Goal: Information Seeking & Learning: Check status

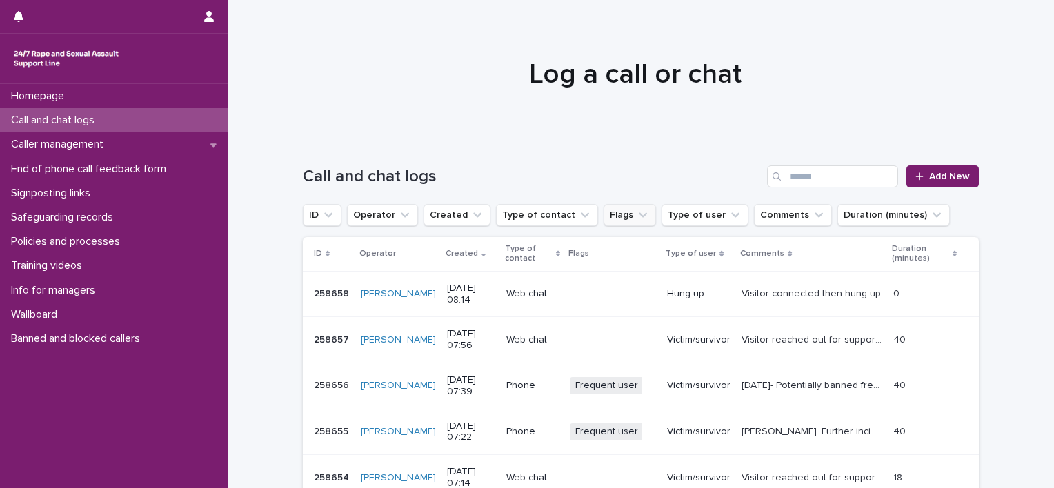
click at [612, 214] on button "Flags" at bounding box center [630, 215] width 52 height 22
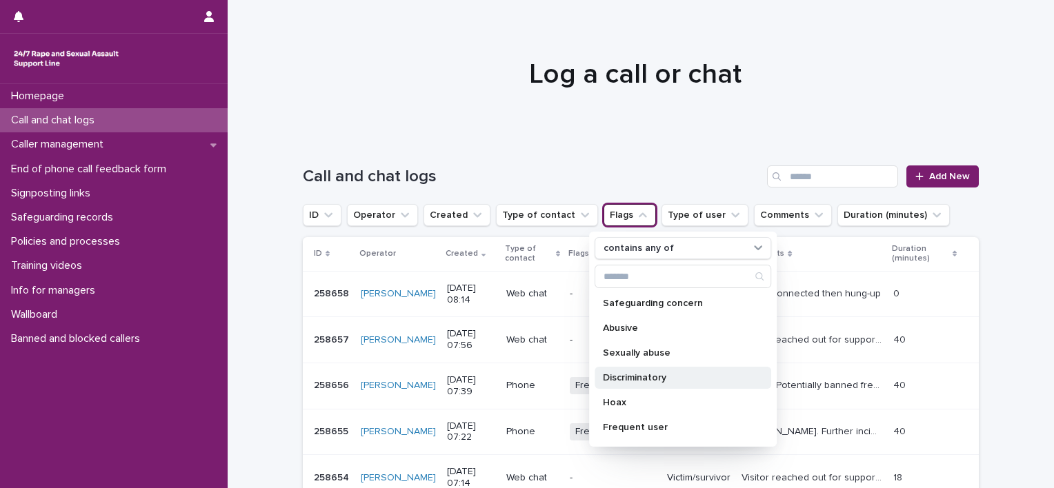
click at [630, 379] on p "Discriminatory" at bounding box center [676, 378] width 146 height 10
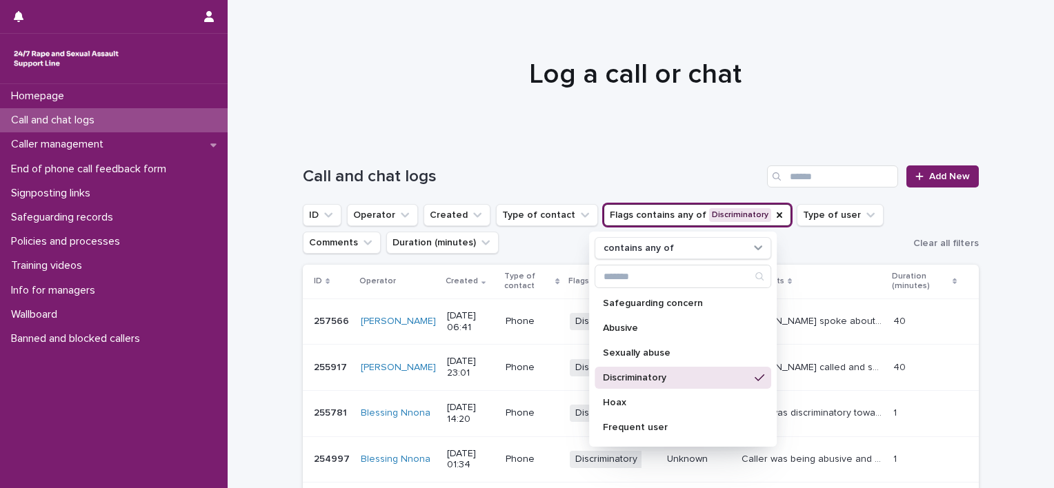
click at [561, 166] on div "Call and chat logs Add New" at bounding box center [641, 177] width 676 height 22
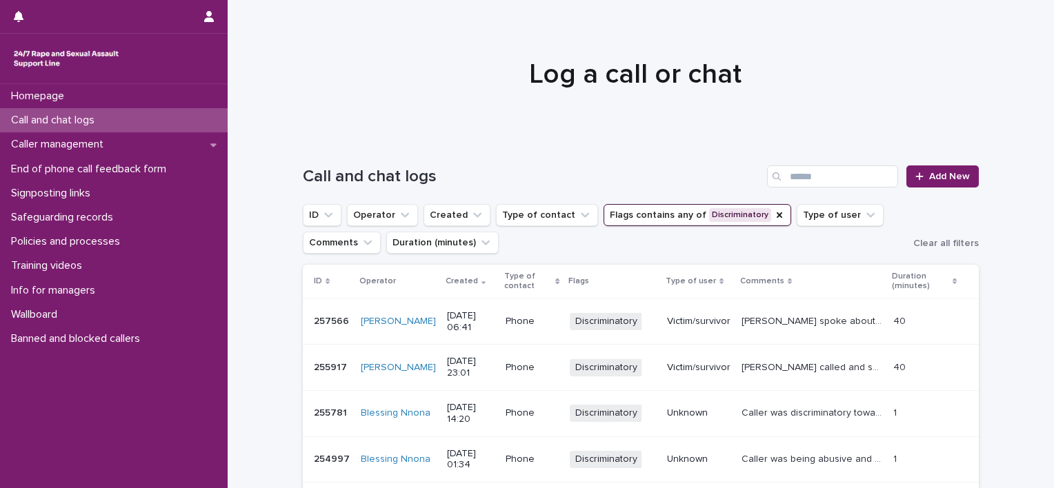
click at [700, 220] on button "Flags contains any of Discriminatory" at bounding box center [698, 215] width 188 height 22
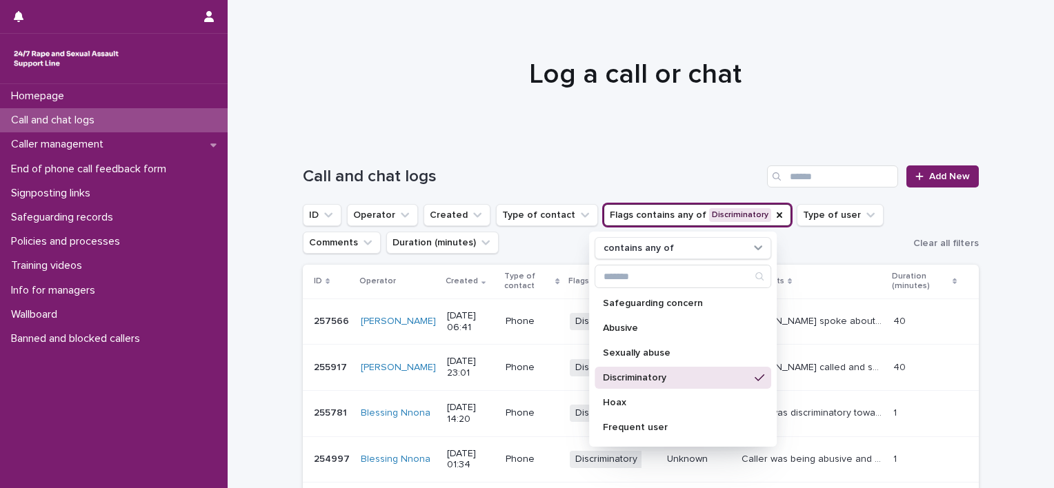
click at [646, 379] on p "Discriminatory" at bounding box center [676, 378] width 146 height 10
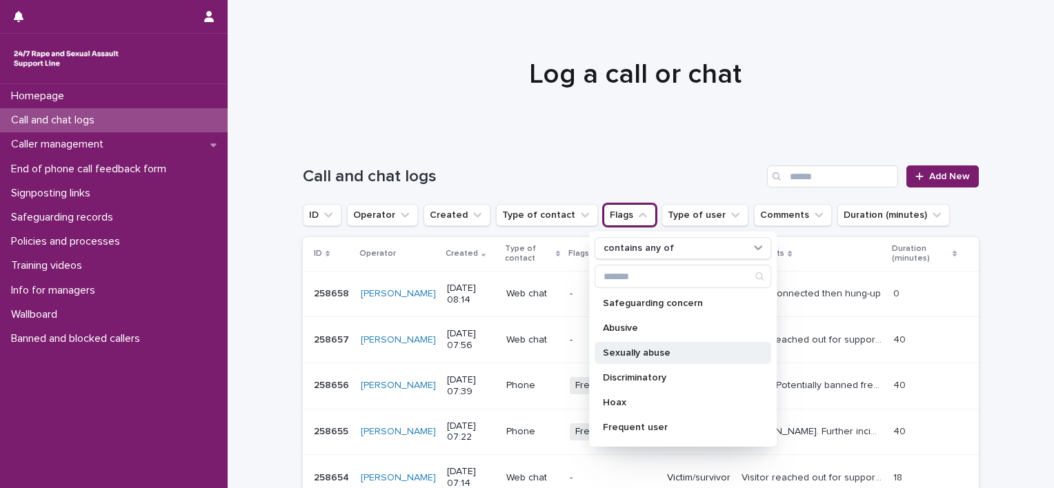
click at [637, 352] on p "Sexually abuse" at bounding box center [676, 353] width 146 height 10
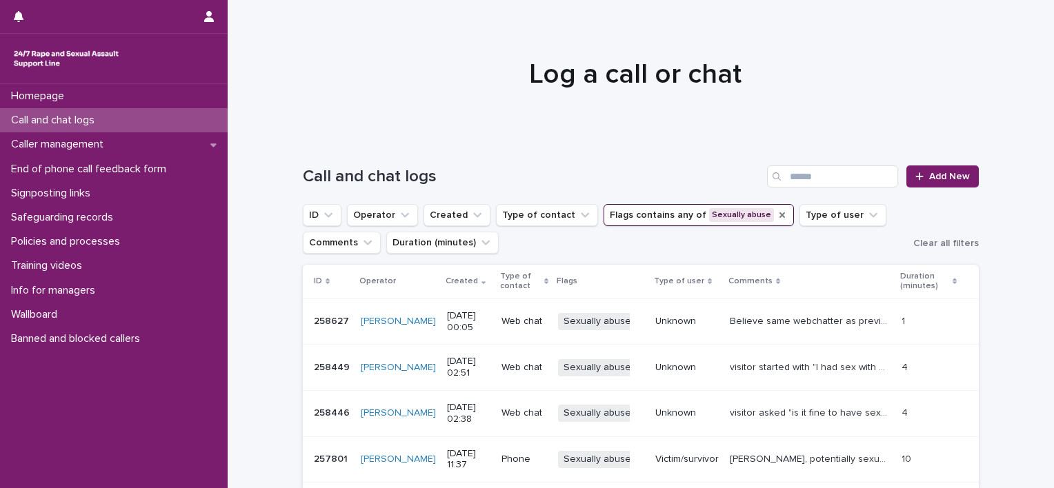
click at [779, 217] on icon "Flags" at bounding box center [782, 215] width 6 height 6
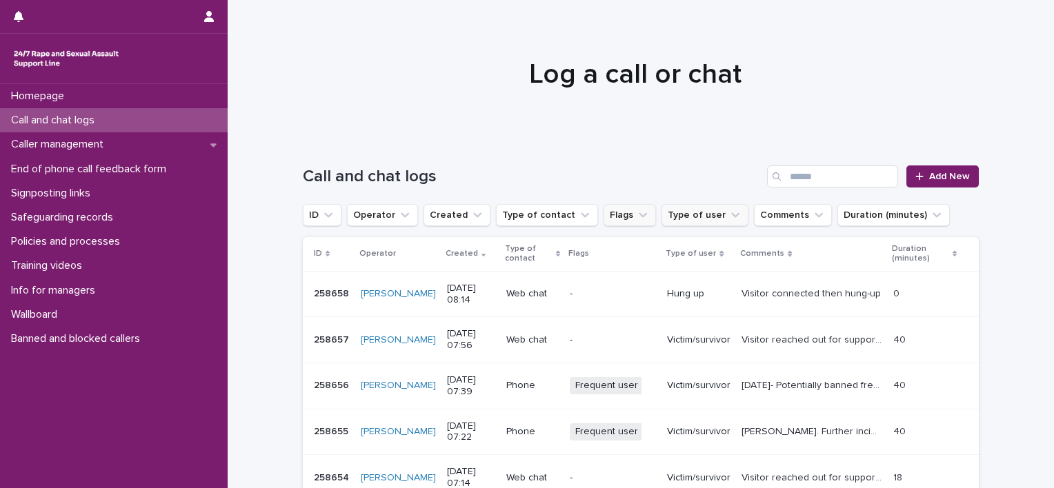
click at [688, 215] on button "Type of user" at bounding box center [704, 215] width 87 height 22
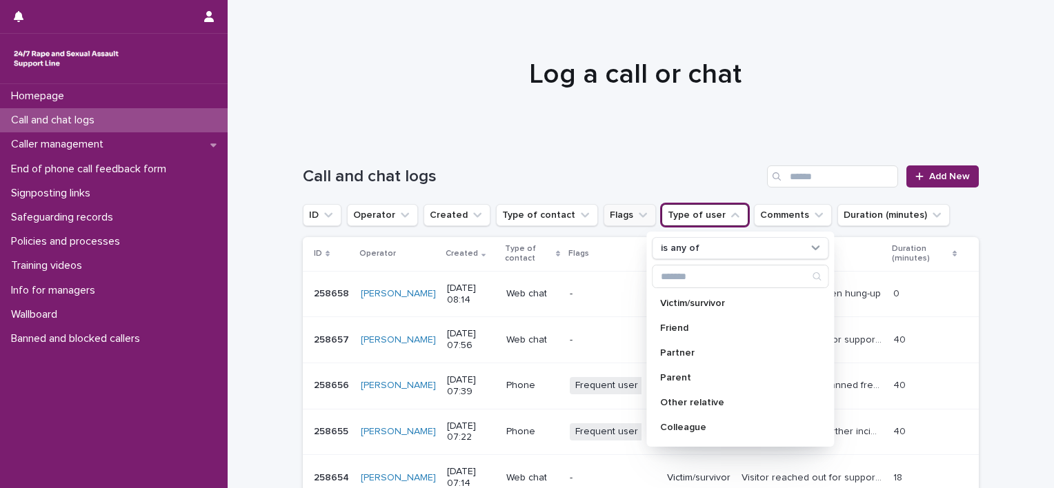
click at [688, 217] on button "Type of user" at bounding box center [704, 215] width 87 height 22
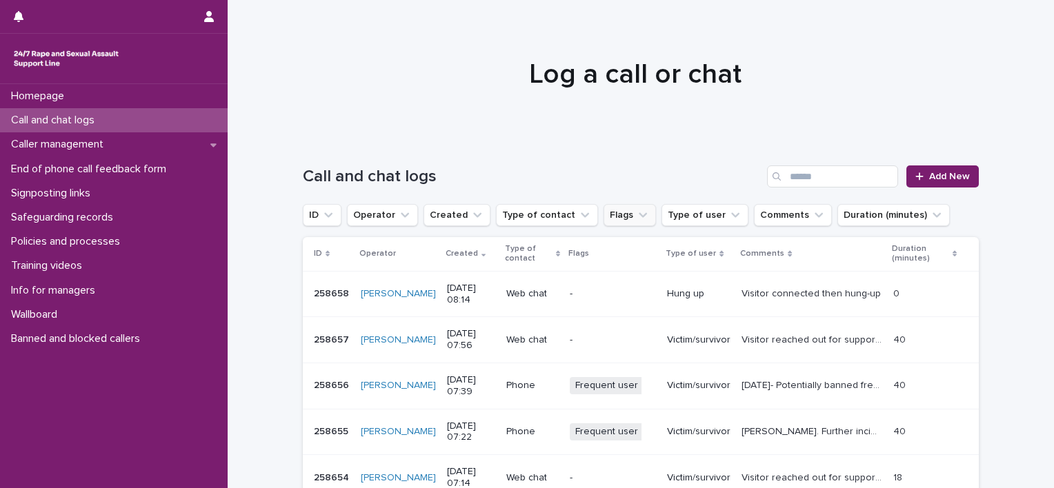
click at [639, 214] on icon "Flags" at bounding box center [643, 215] width 8 height 5
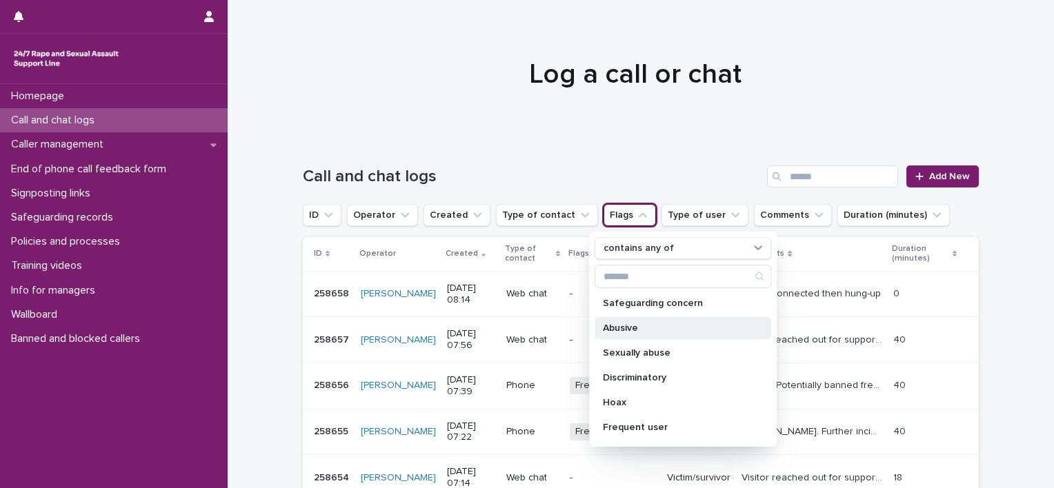
click at [654, 328] on p "Abusive" at bounding box center [676, 328] width 146 height 10
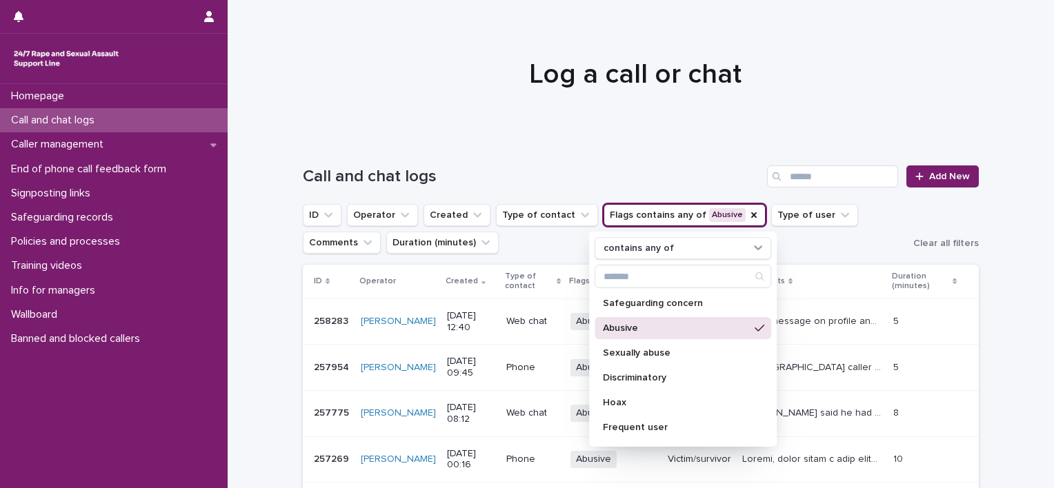
click at [808, 246] on ul "ID Operator Created Type of contact Flags contains any of Abusive contains any …" at bounding box center [605, 228] width 610 height 55
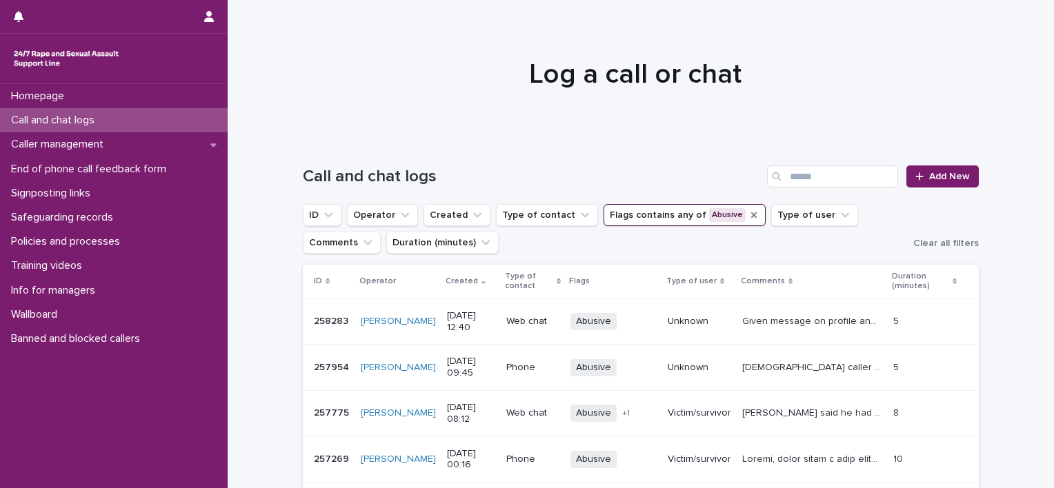
click at [748, 215] on icon "Flags" at bounding box center [753, 215] width 11 height 11
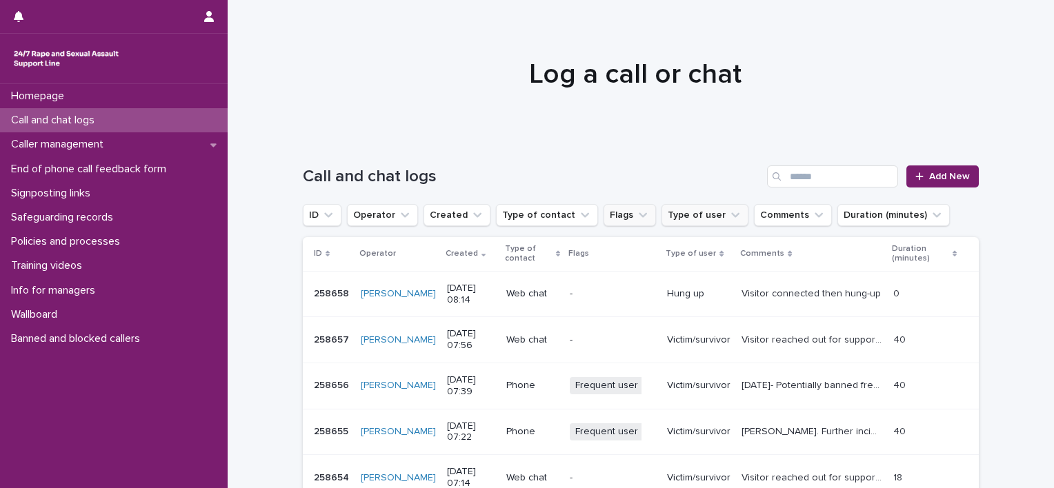
click at [682, 215] on button "Type of user" at bounding box center [704, 215] width 87 height 22
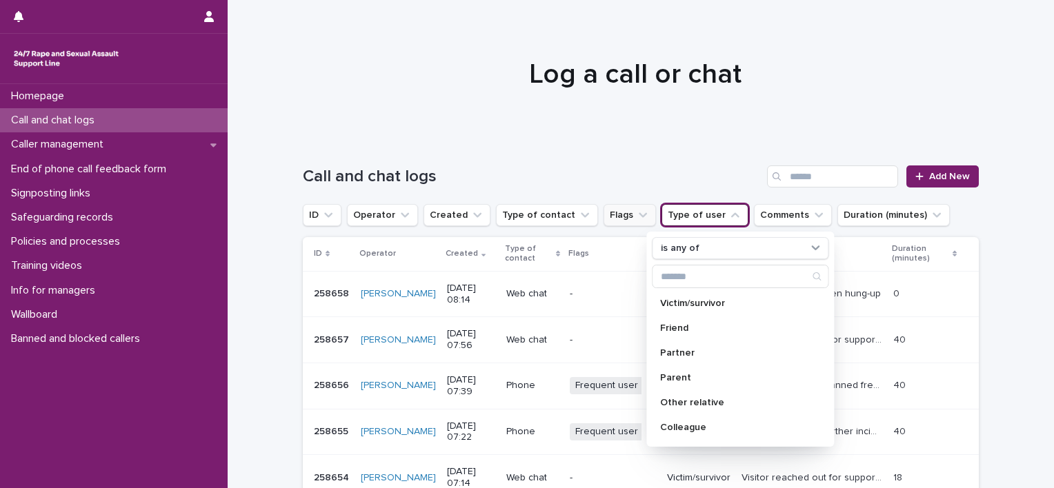
click at [681, 215] on button "Type of user" at bounding box center [704, 215] width 87 height 22
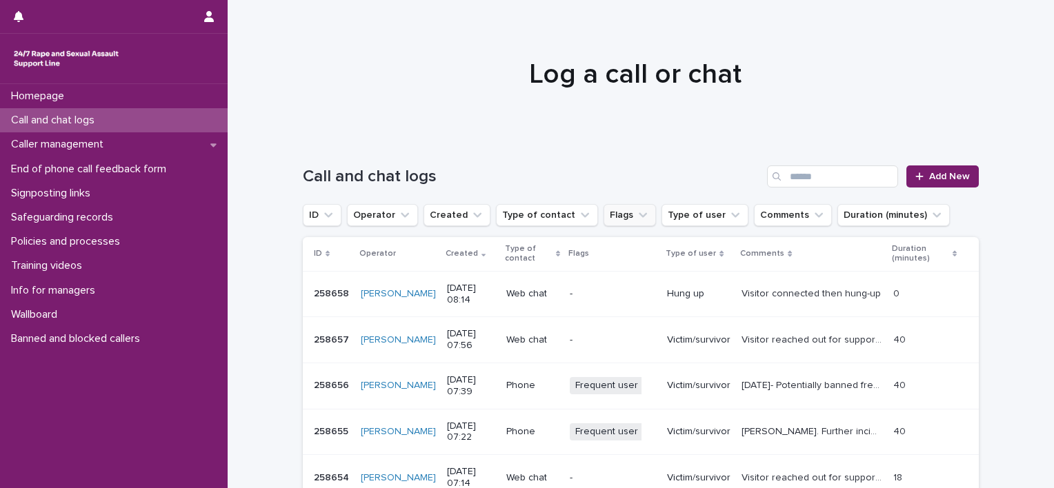
click at [612, 212] on button "Flags" at bounding box center [630, 215] width 52 height 22
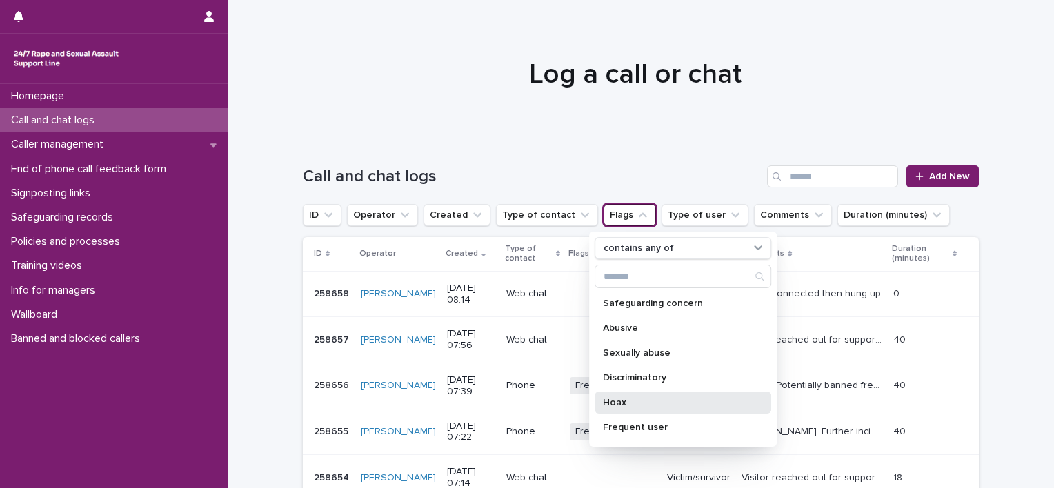
click at [657, 398] on p "Hoax" at bounding box center [676, 403] width 146 height 10
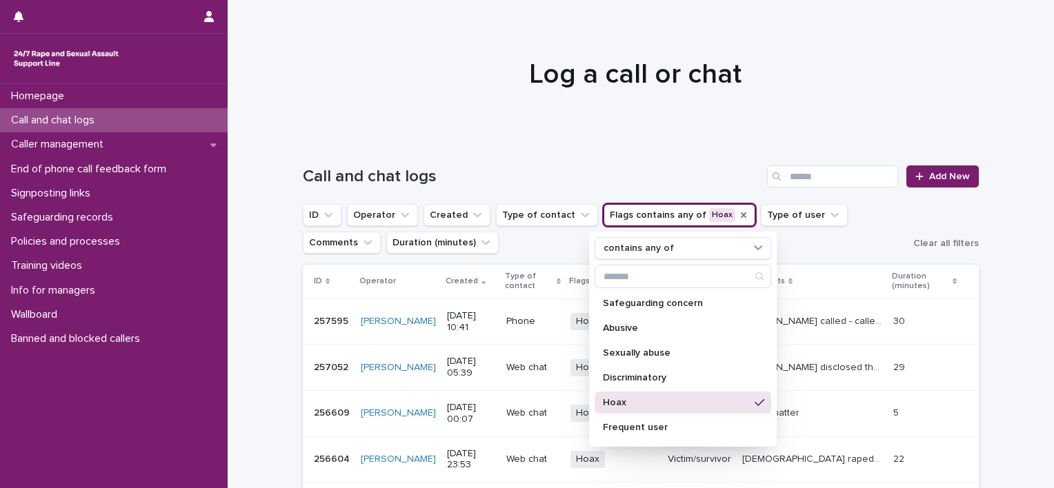
click at [657, 398] on p "Hoax" at bounding box center [676, 403] width 146 height 10
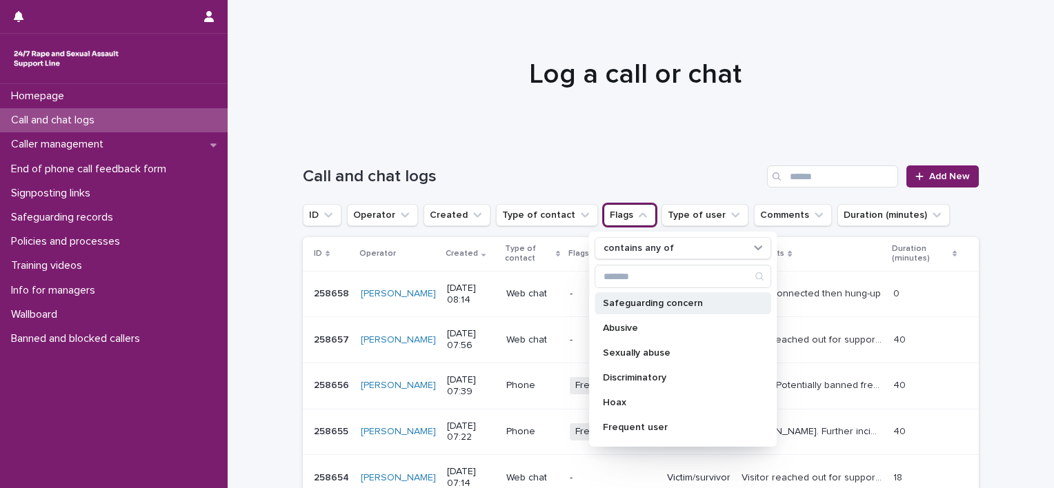
click at [657, 301] on p "Safeguarding concern" at bounding box center [676, 304] width 146 height 10
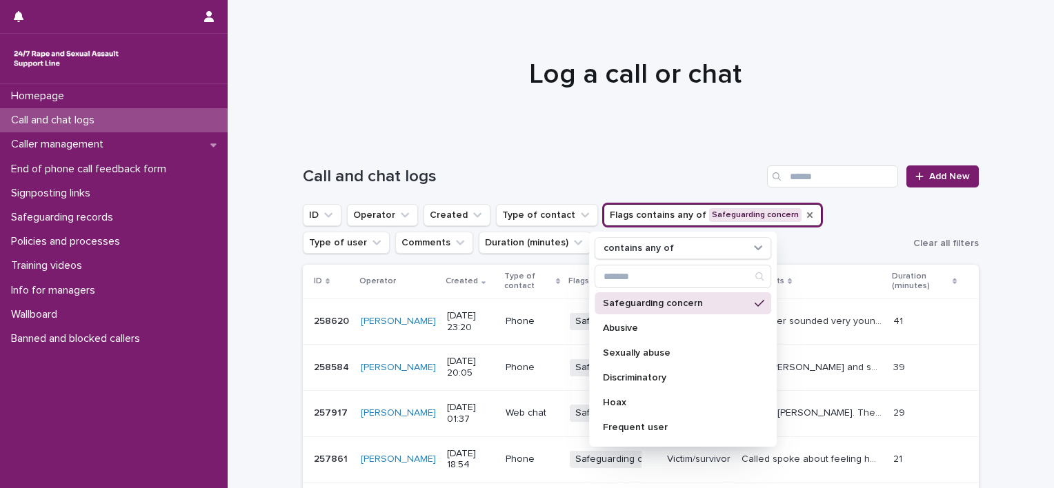
click at [813, 277] on div "Comments" at bounding box center [811, 281] width 143 height 15
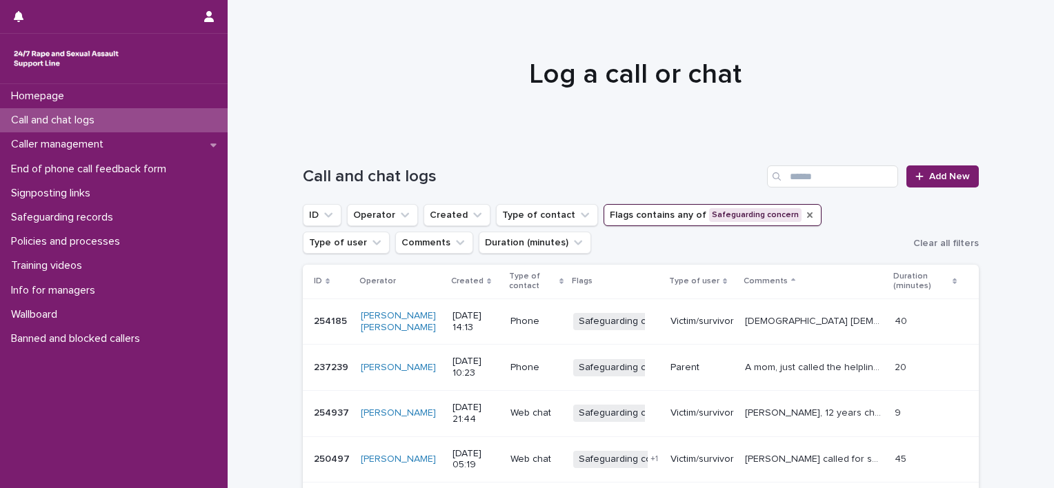
click at [451, 287] on p "Created" at bounding box center [467, 281] width 32 height 15
click at [448, 287] on p "Created" at bounding box center [461, 281] width 32 height 15
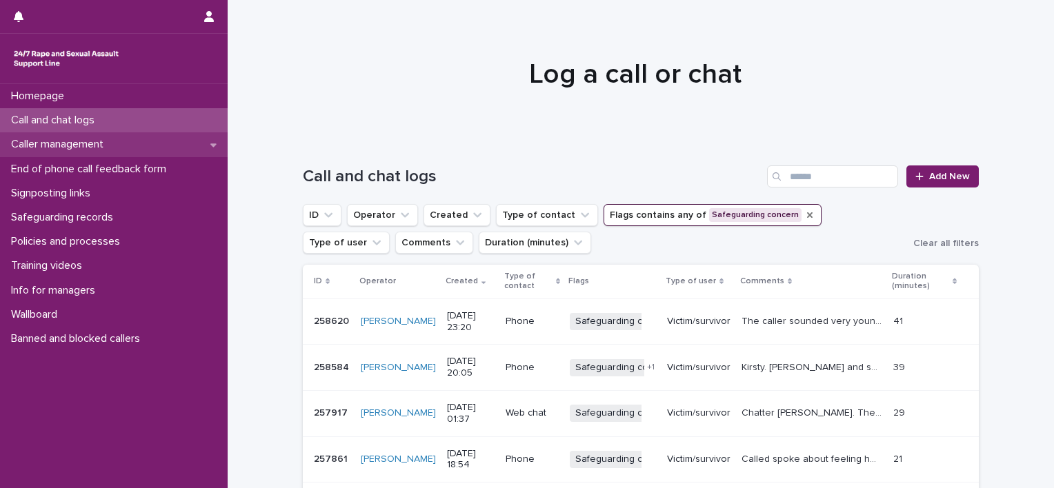
click at [91, 146] on p "Caller management" at bounding box center [60, 144] width 109 height 13
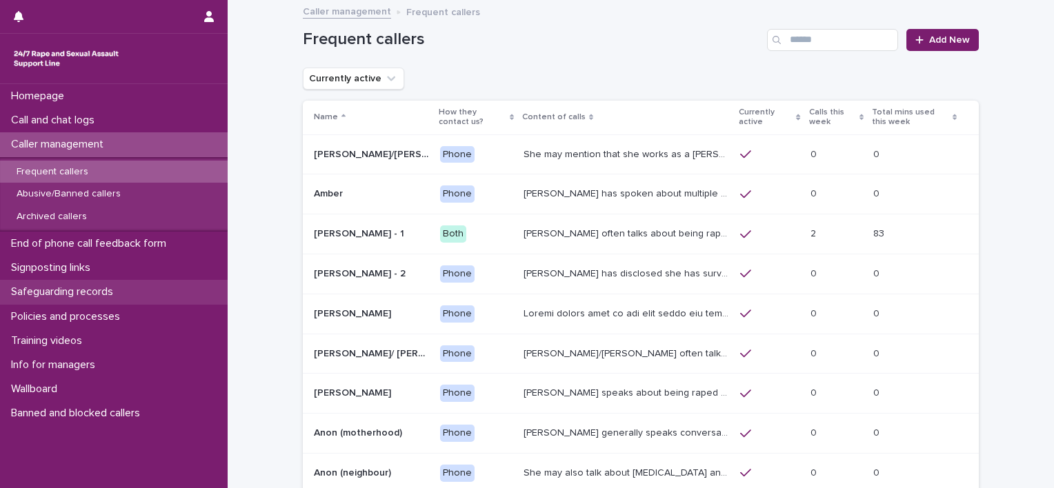
click at [53, 299] on div "Safeguarding records" at bounding box center [114, 292] width 228 height 24
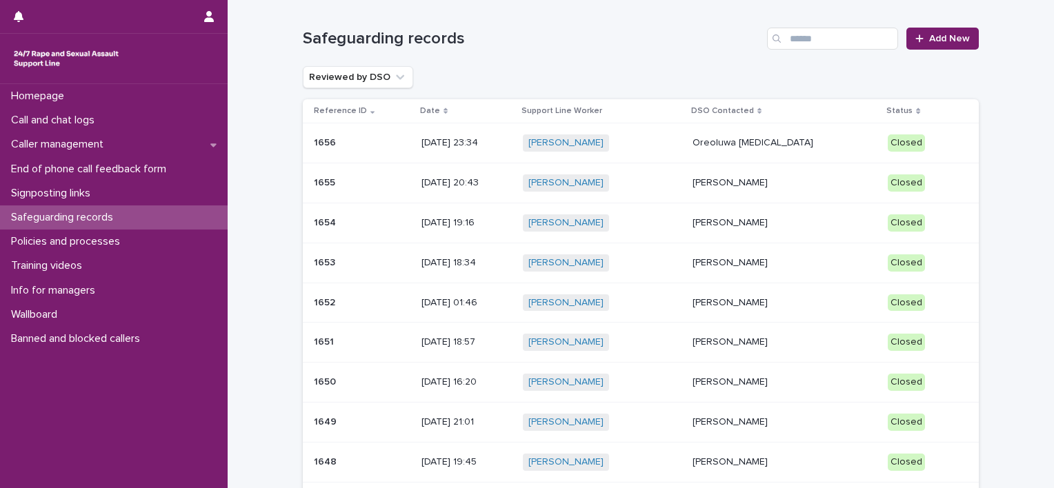
click at [681, 142] on div "[PERSON_NAME] + 0" at bounding box center [602, 142] width 159 height 17
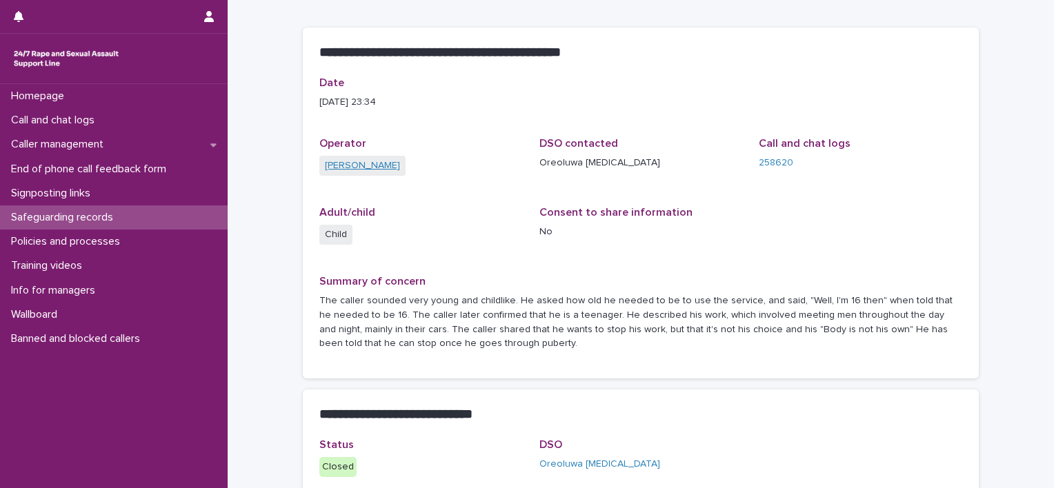
scroll to position [207, 0]
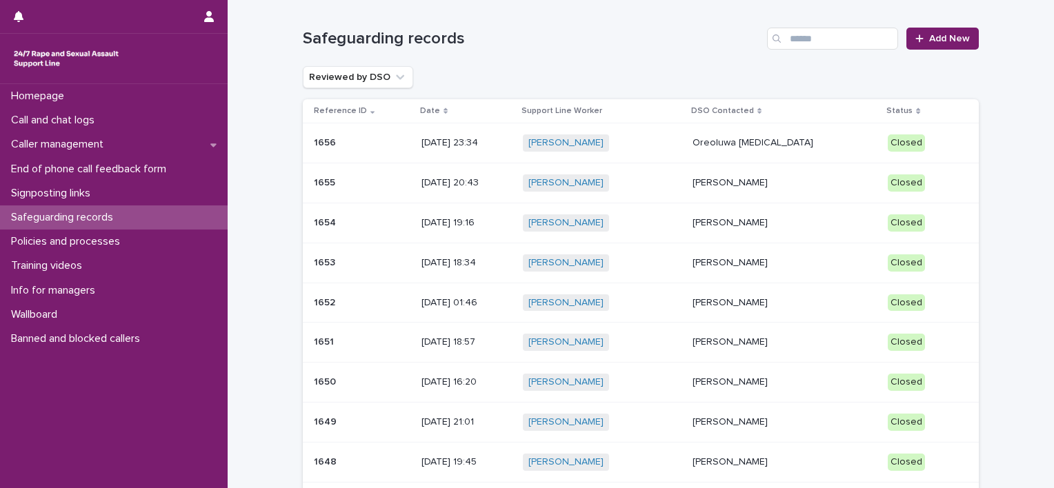
click at [665, 177] on div "[PERSON_NAME] + 0" at bounding box center [602, 182] width 159 height 17
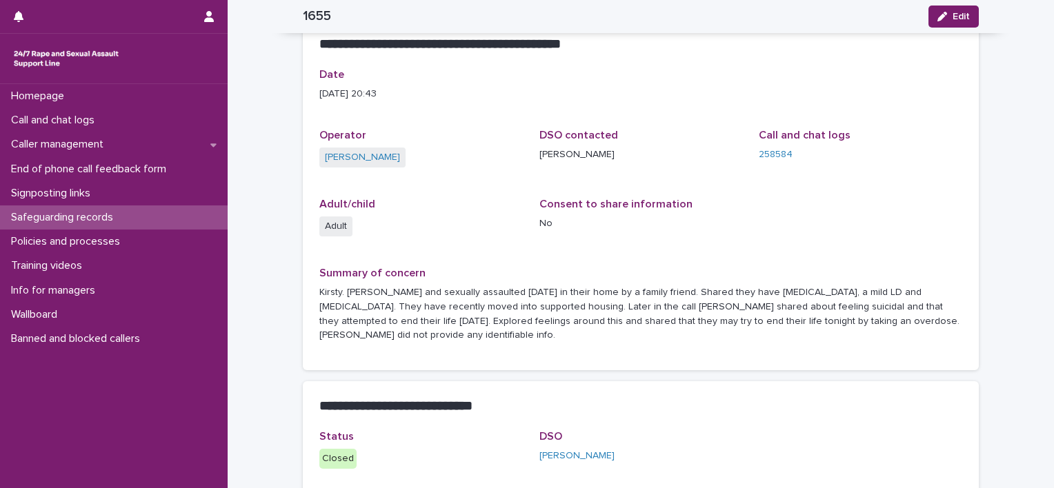
scroll to position [3, 0]
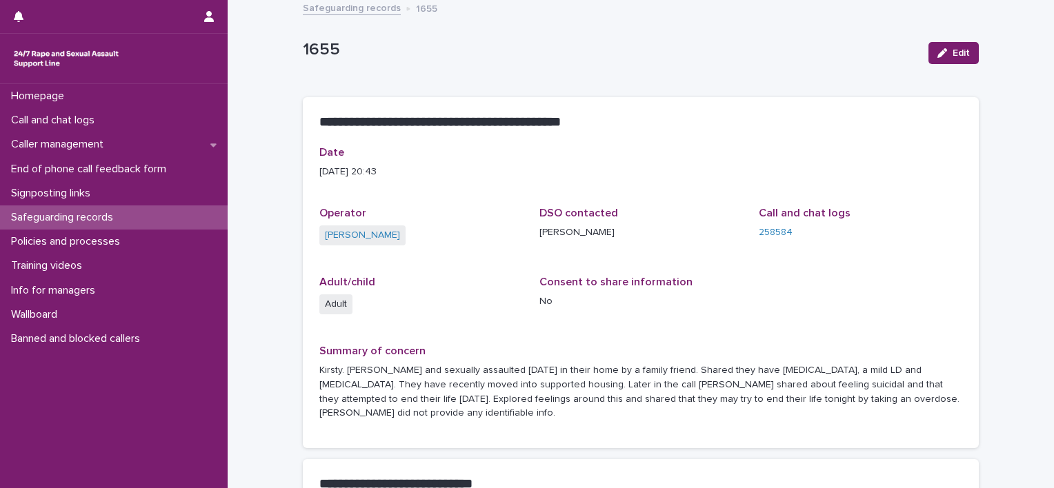
click at [121, 218] on p "Safeguarding records" at bounding box center [65, 217] width 119 height 13
